Goal: Transaction & Acquisition: Book appointment/travel/reservation

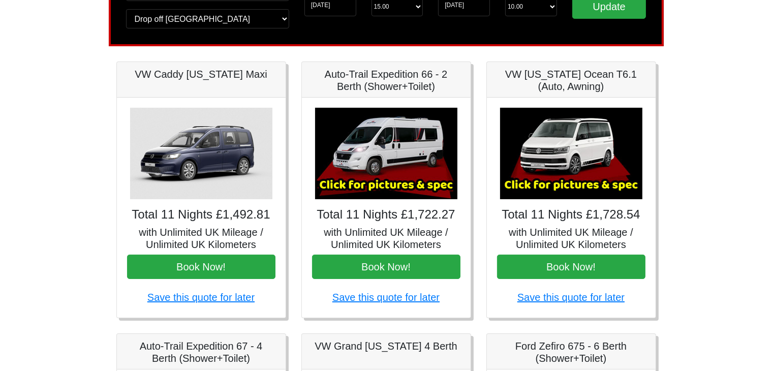
scroll to position [111, 0]
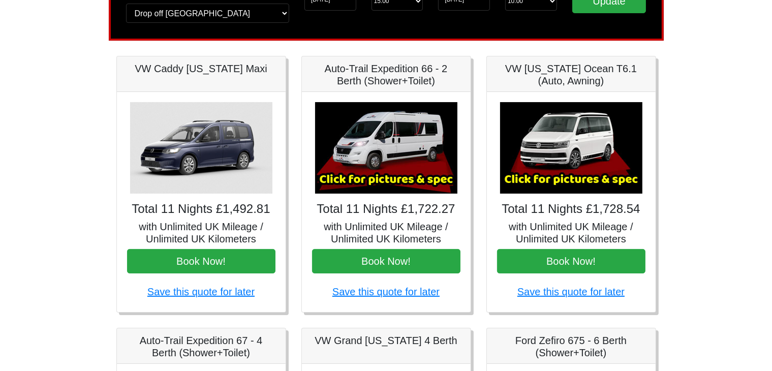
click at [254, 207] on h4 "Total 11 Nights £1,492.81" at bounding box center [201, 209] width 148 height 15
copy h4 "1,492.81"
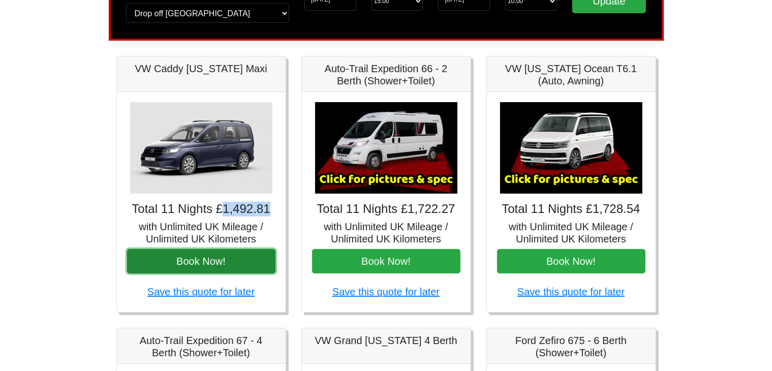
click at [228, 268] on button "Book Now!" at bounding box center [201, 261] width 148 height 24
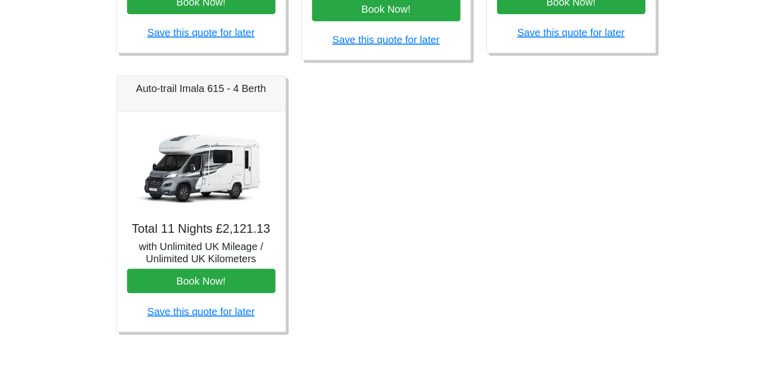
scroll to position [0, 0]
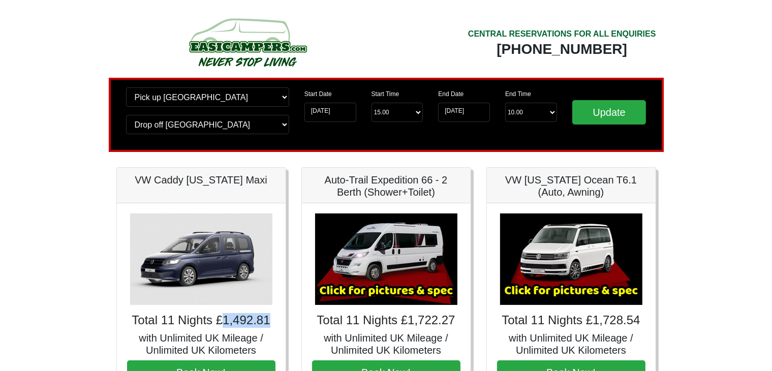
click at [230, 35] on img at bounding box center [247, 42] width 193 height 56
click at [204, 249] on img at bounding box center [201, 260] width 142 height 92
click at [214, 182] on h5 "VW Caddy [US_STATE] Maxi" at bounding box center [201, 180] width 148 height 12
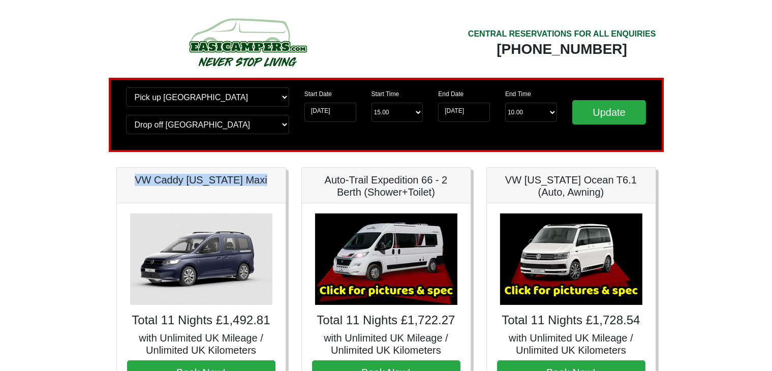
click at [214, 182] on h5 "VW Caddy [US_STATE] Maxi" at bounding box center [201, 180] width 148 height 12
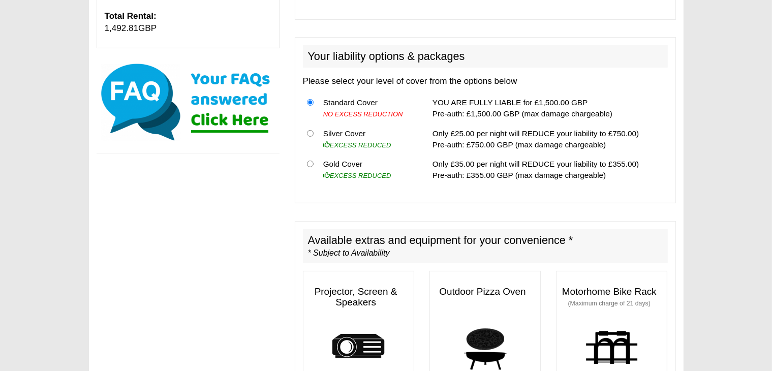
scroll to position [306, 0]
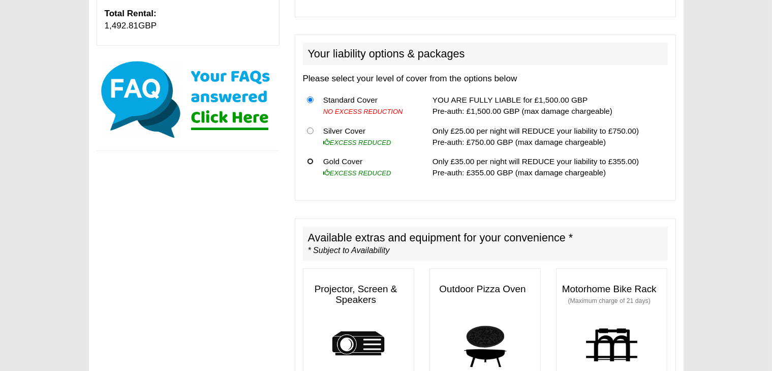
click at [309, 158] on input "radio" at bounding box center [310, 161] width 7 height 7
radio input "true"
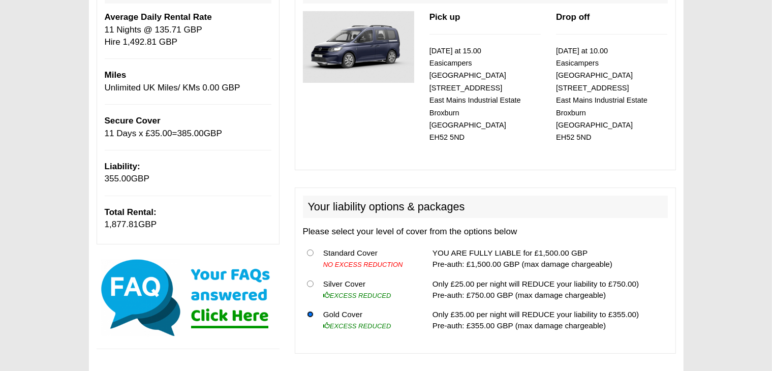
scroll to position [161, 0]
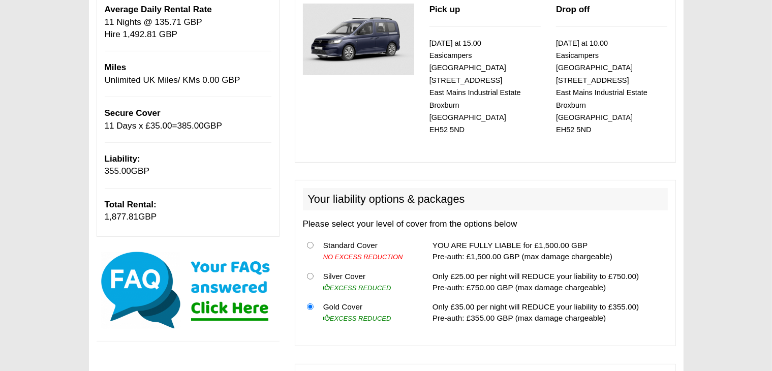
click at [143, 218] on p "Total Rental: 1,877.81 GBP" at bounding box center [188, 211] width 167 height 25
copy div "5,780.90 LOR × Ipsu Dolors AMEt Co adipi el sed doeiusmodte in utlab? Etd, mag …"
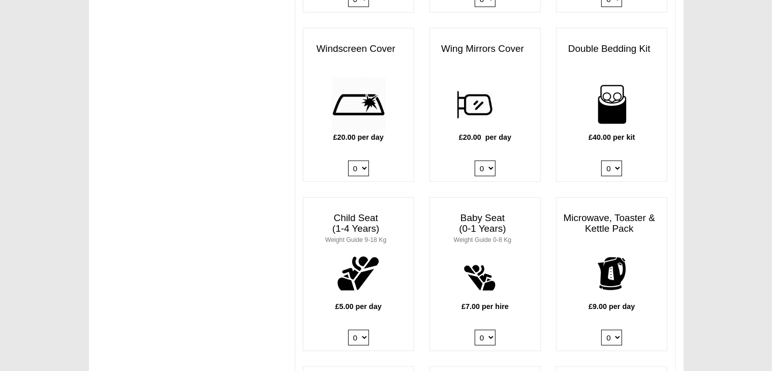
scroll to position [890, 0]
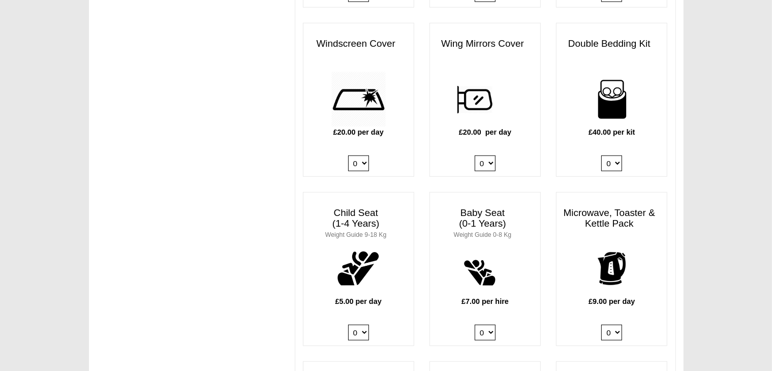
click at [616, 156] on select "0 1 2 3 4" at bounding box center [612, 164] width 21 height 16
select select "Double Bedding Kit x QTY 1 @ 40.00 GBP per kit."
click at [602, 156] on select "0 1 2 3 4" at bounding box center [612, 164] width 21 height 16
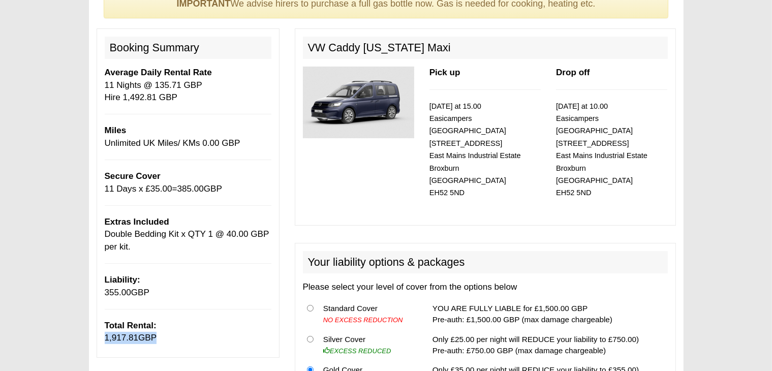
scroll to position [187, 0]
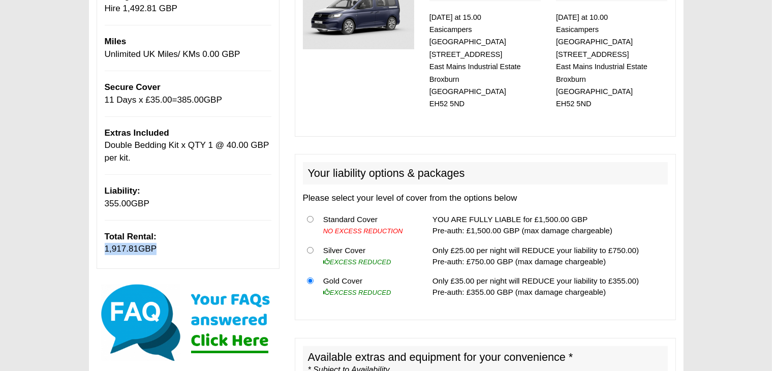
copy div "5,780.90 LOR × Ipsu Dolors AMEt Co adipi el sed doeiusmodte in utlab? Etd, mag …"
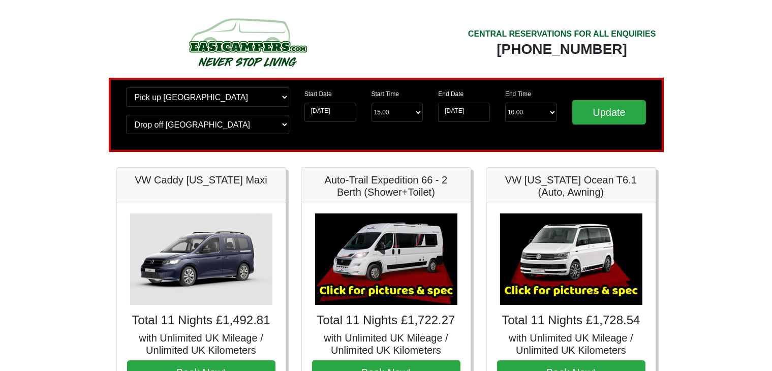
click at [223, 245] on img at bounding box center [201, 260] width 142 height 92
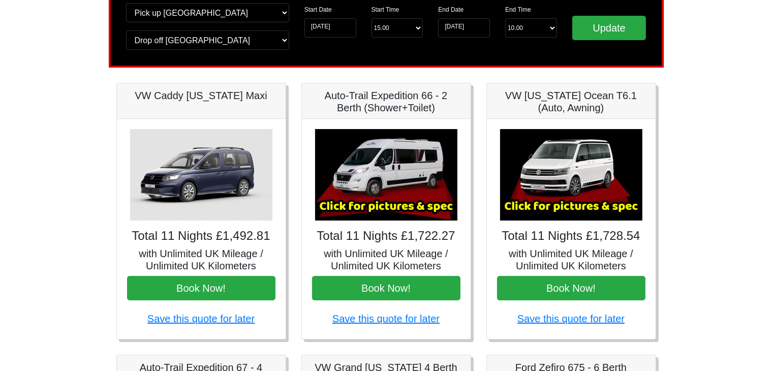
scroll to position [109, 0]
